Goal: Task Accomplishment & Management: Use online tool/utility

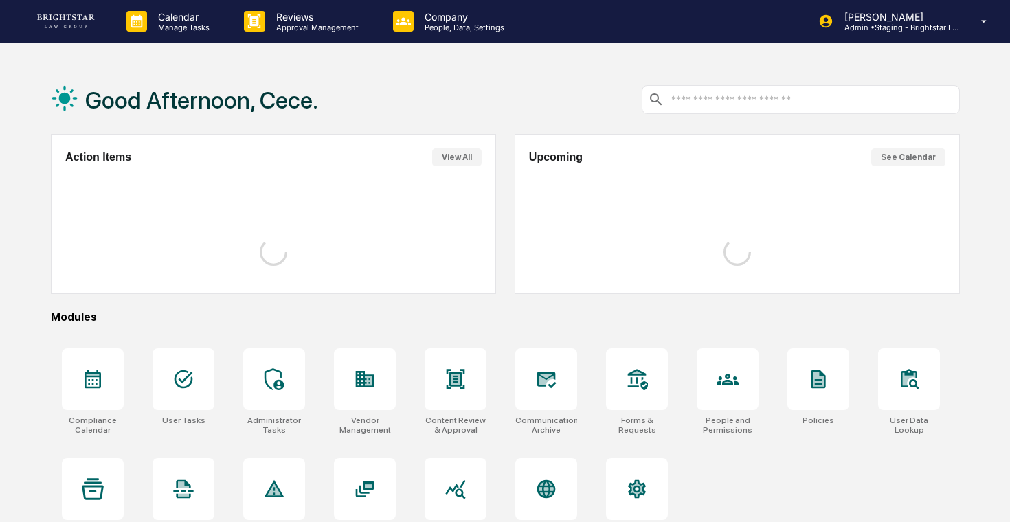
click at [311, 48] on div "Calendar Manage Tasks Reviews Approval Management Company People, Data, Setting…" at bounding box center [505, 294] width 1010 height 588
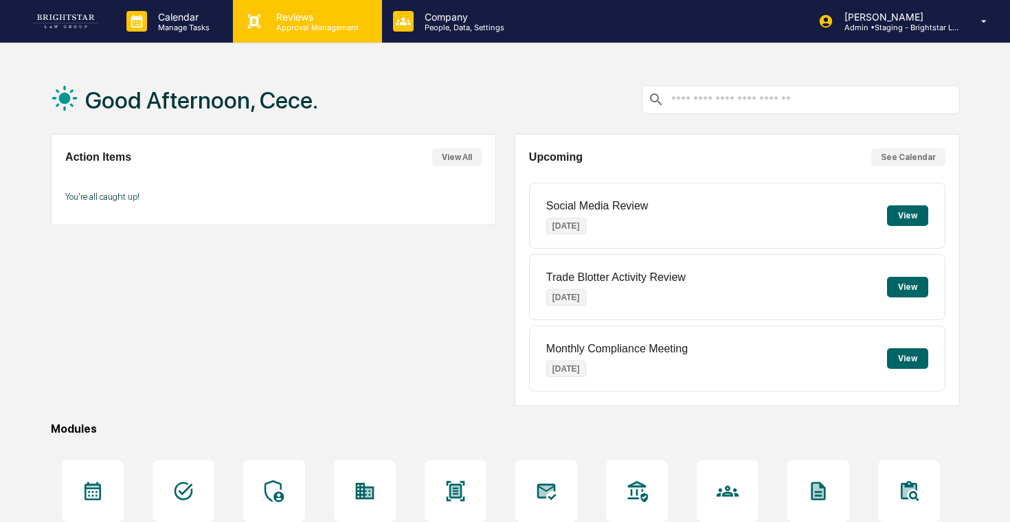
click at [338, 26] on p "Approval Management" at bounding box center [315, 28] width 100 height 10
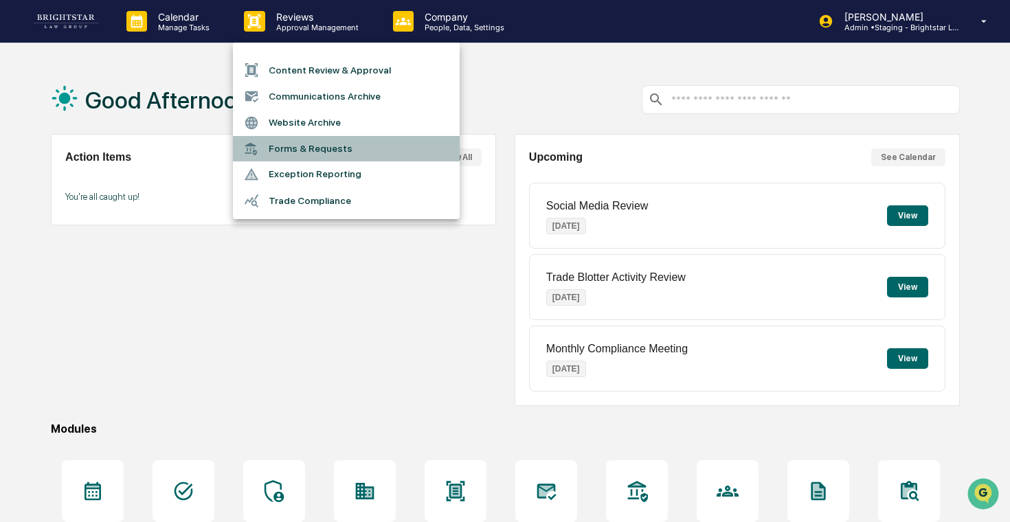
click at [332, 151] on li "Forms & Requests" at bounding box center [346, 148] width 227 height 25
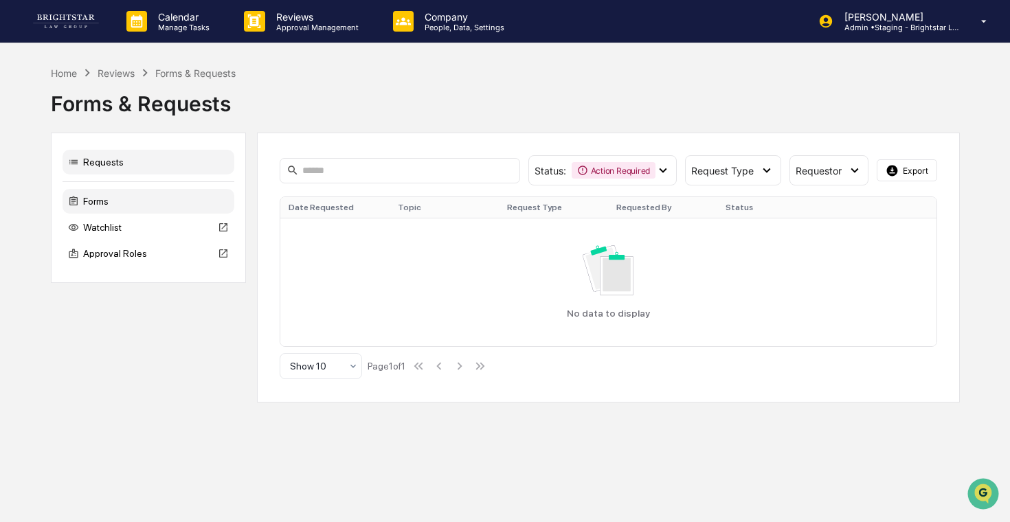
click at [182, 206] on div "Forms" at bounding box center [149, 201] width 172 height 25
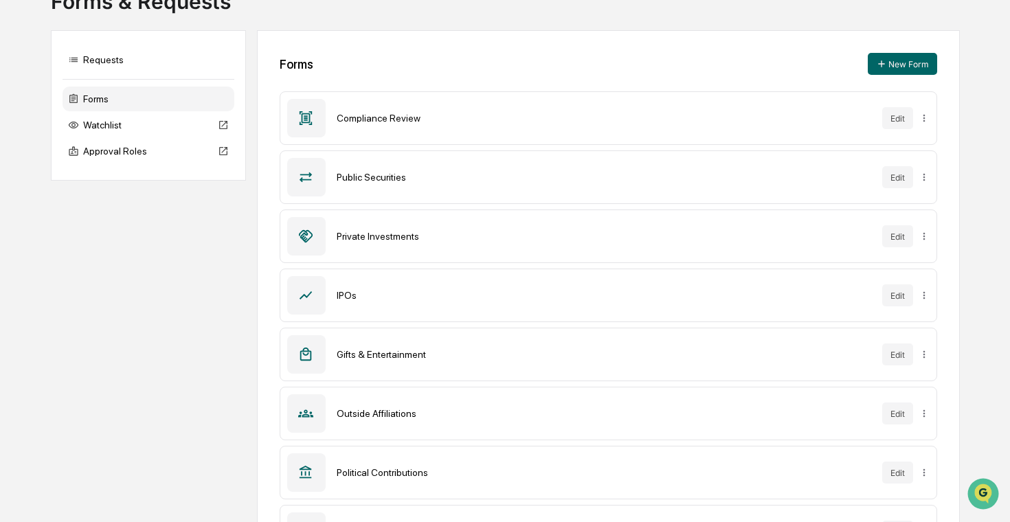
scroll to position [112, 0]
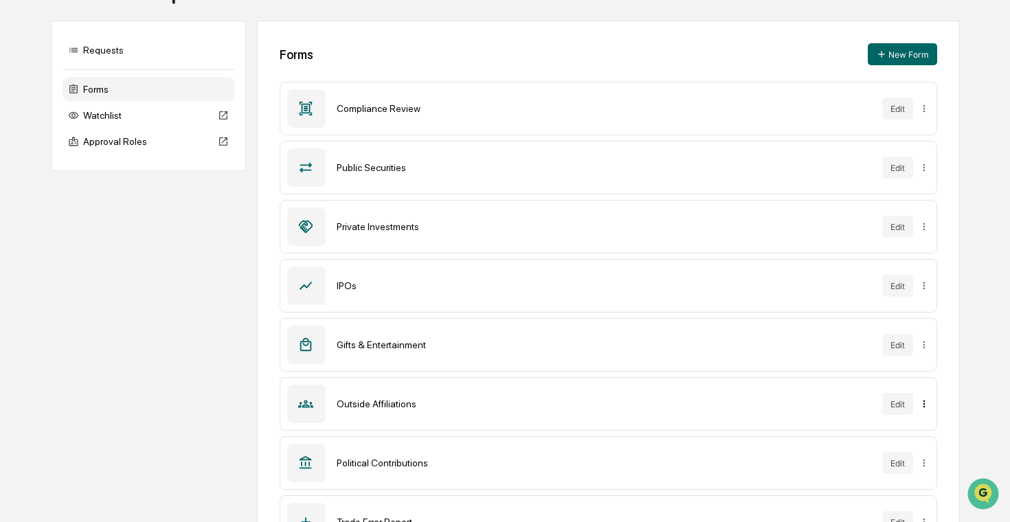
click at [924, 403] on html "Calendar Manage Tasks Reviews Approval Management Company People, Data, Setting…" at bounding box center [505, 149] width 1010 height 522
click at [903, 429] on div "Sync to Accounts" at bounding box center [922, 433] width 112 height 22
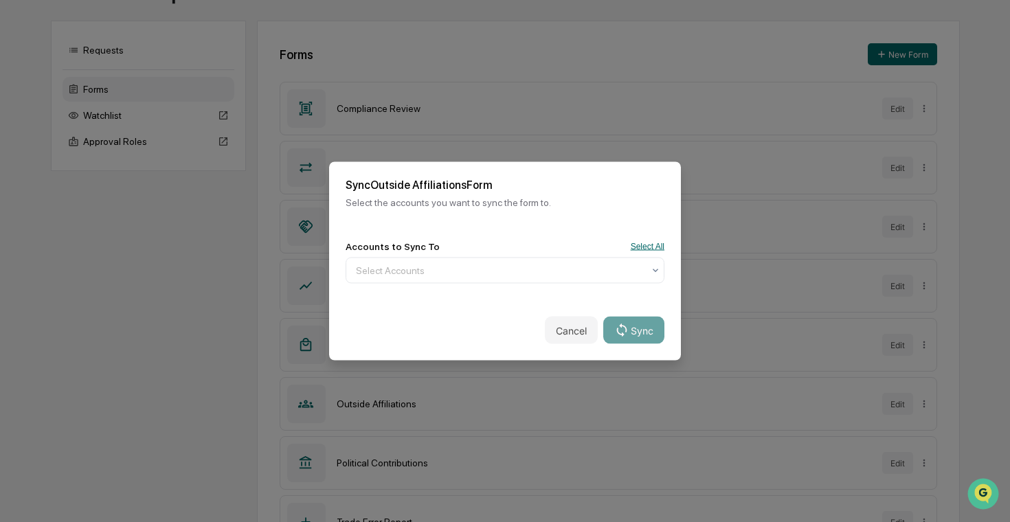
click at [649, 249] on button "Select All" at bounding box center [648, 247] width 34 height 10
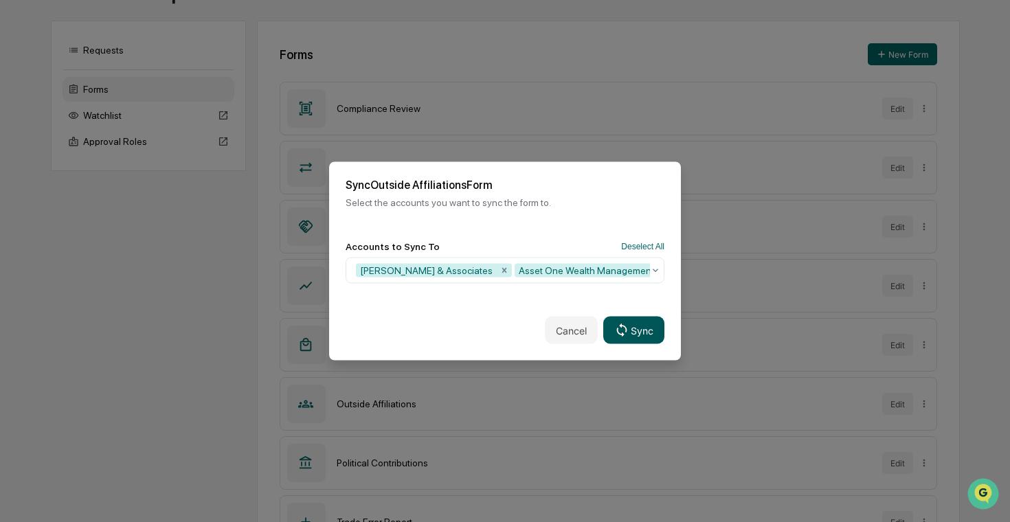
click at [634, 326] on button "Sync" at bounding box center [633, 330] width 61 height 27
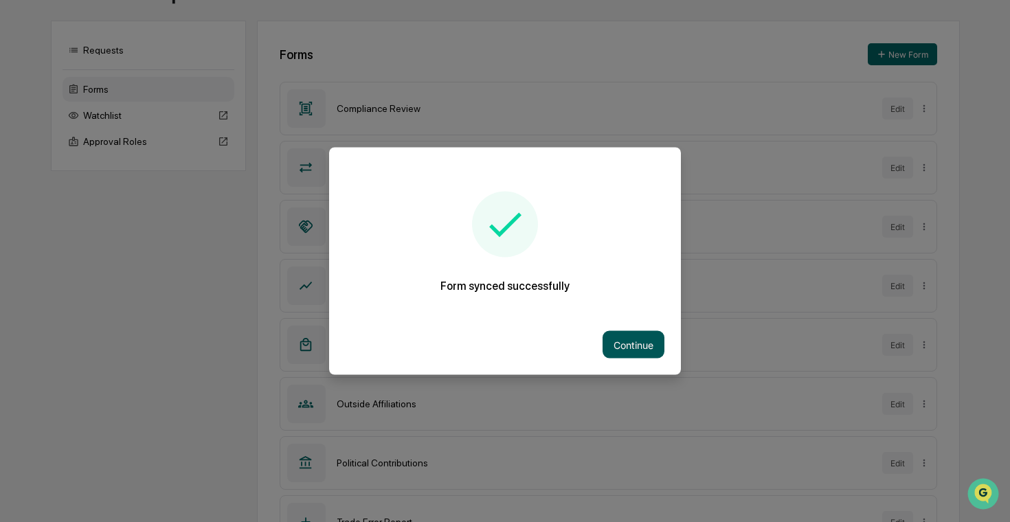
click at [636, 346] on button "Continue" at bounding box center [634, 344] width 62 height 27
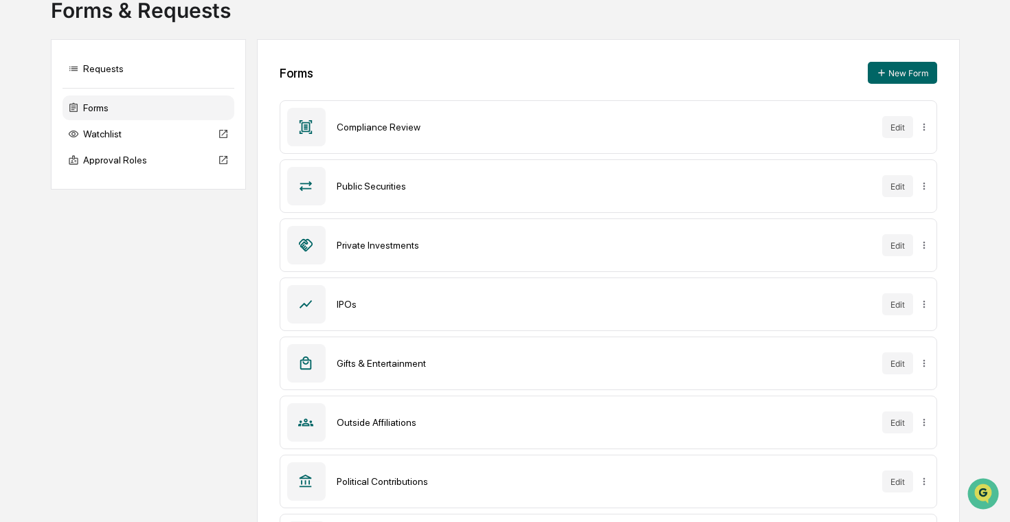
scroll to position [0, 0]
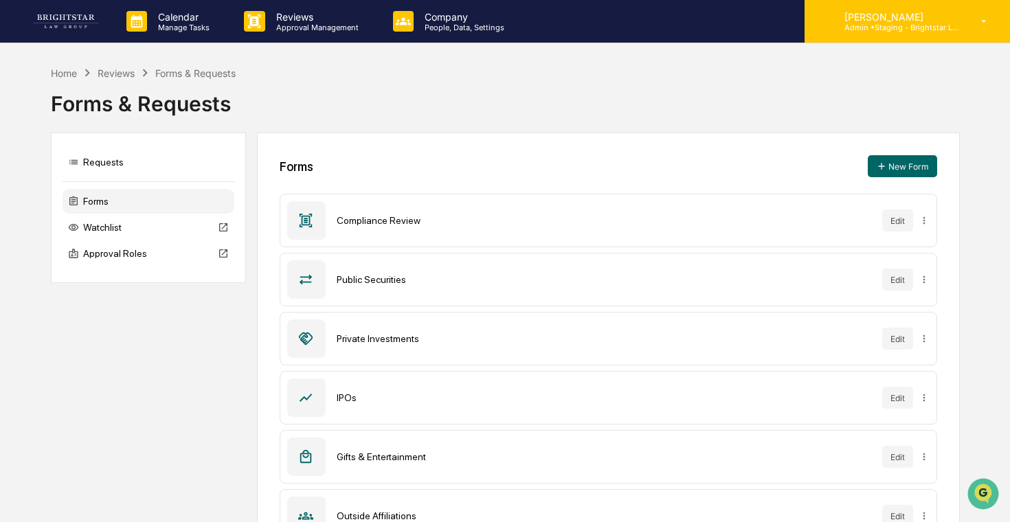
click at [880, 38] on div "[PERSON_NAME] Admin • Staging - Brightstar Law Group" at bounding box center [908, 21] width 206 height 43
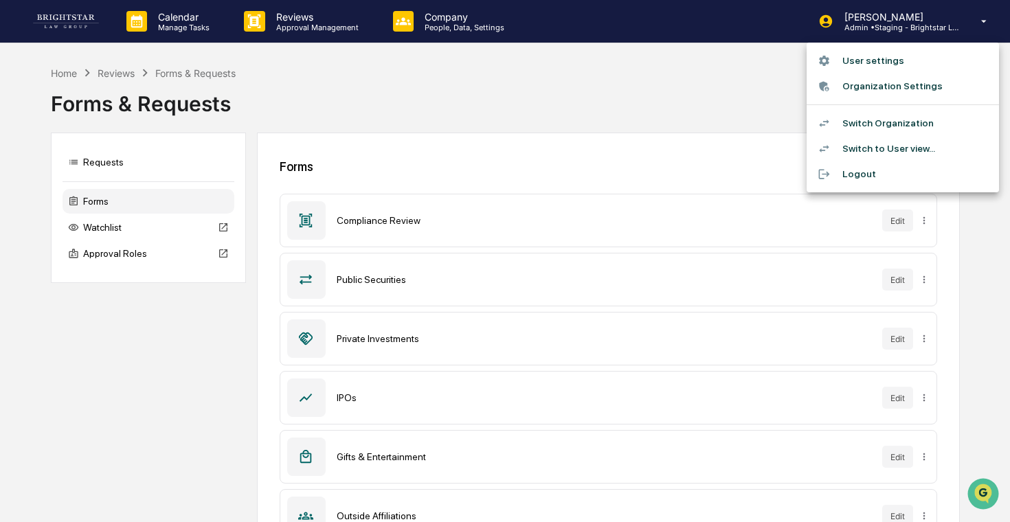
click at [854, 122] on li "Switch Organization" at bounding box center [903, 123] width 192 height 25
